Goal: Task Accomplishment & Management: Complete application form

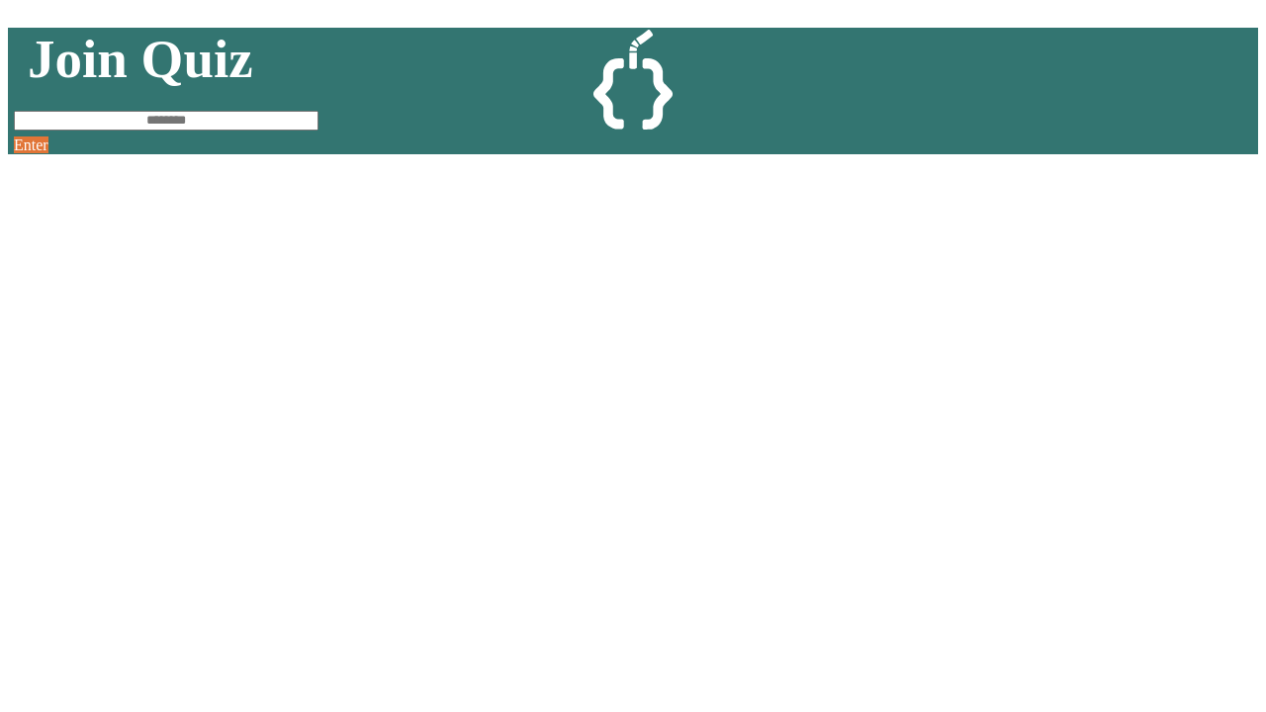
click at [718, 652] on link "Sign up here." at bounding box center [719, 655] width 116 height 24
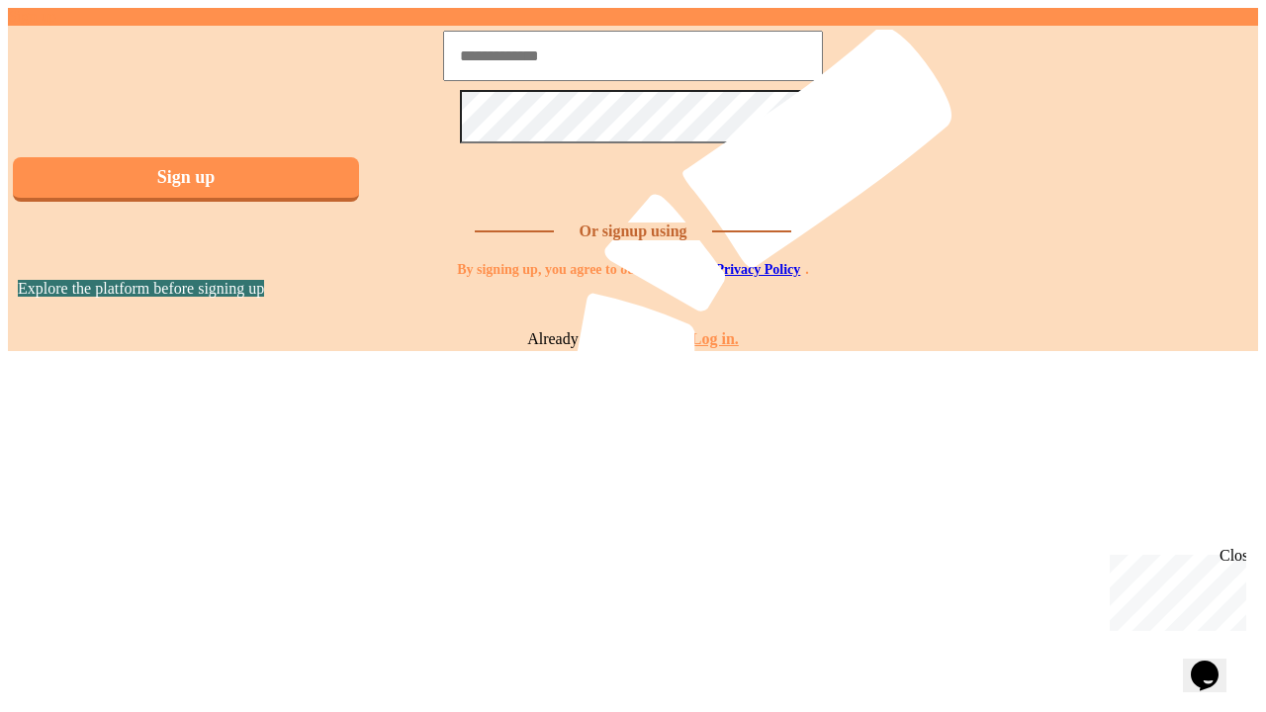
click at [718, 347] on link "Log in." at bounding box center [714, 338] width 47 height 17
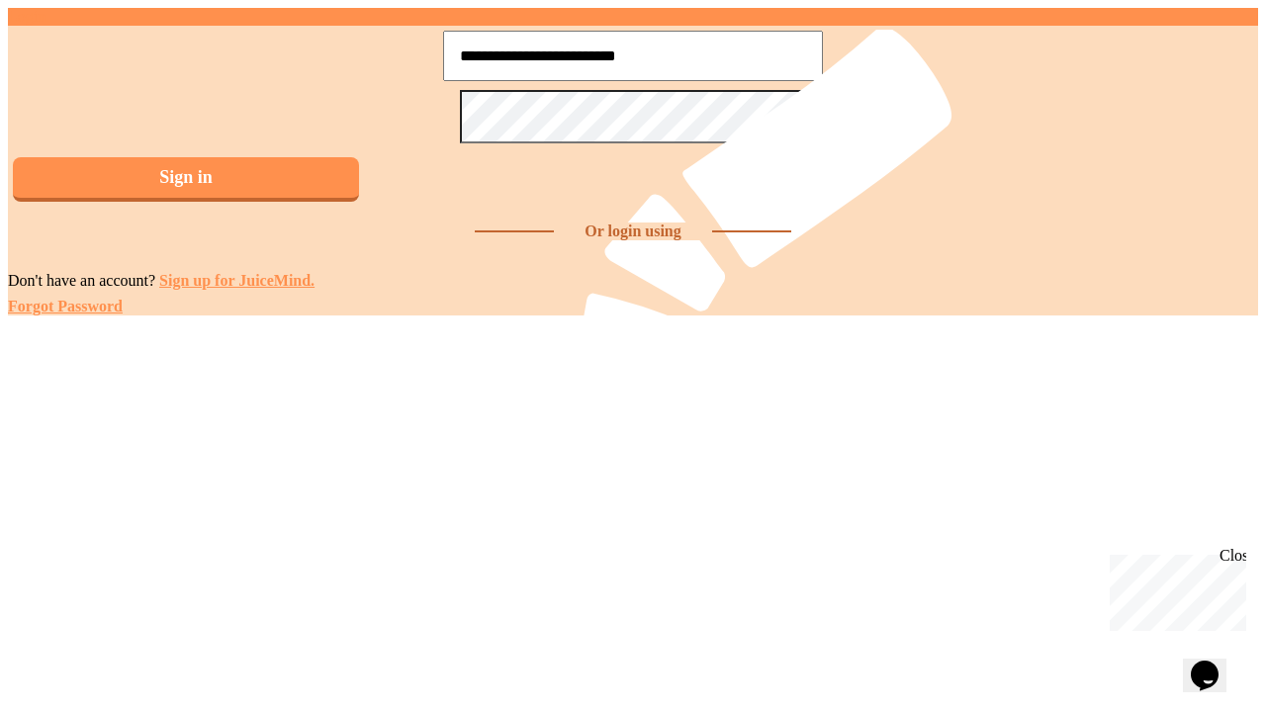
type input "**********"
